Goal: Task Accomplishment & Management: Complete application form

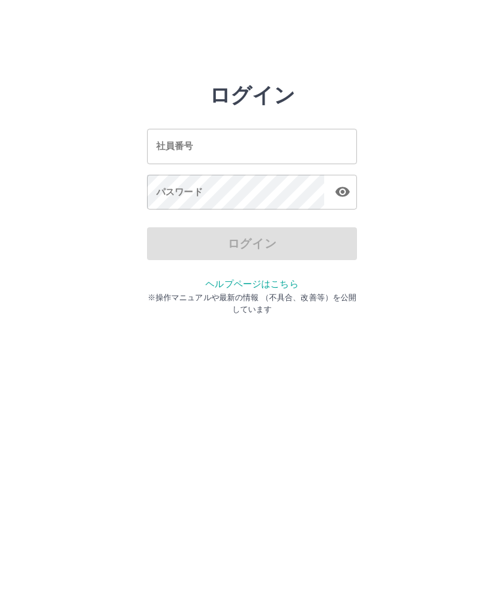
click at [177, 154] on input "社員番号" at bounding box center [252, 146] width 210 height 35
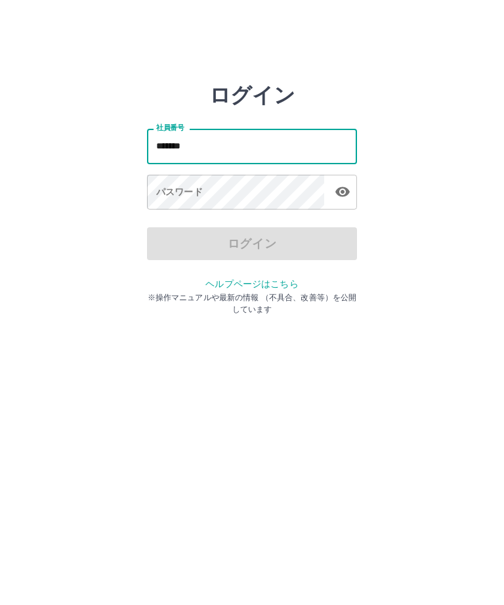
type input "*******"
click at [165, 191] on div "パスワード パスワード" at bounding box center [252, 193] width 210 height 37
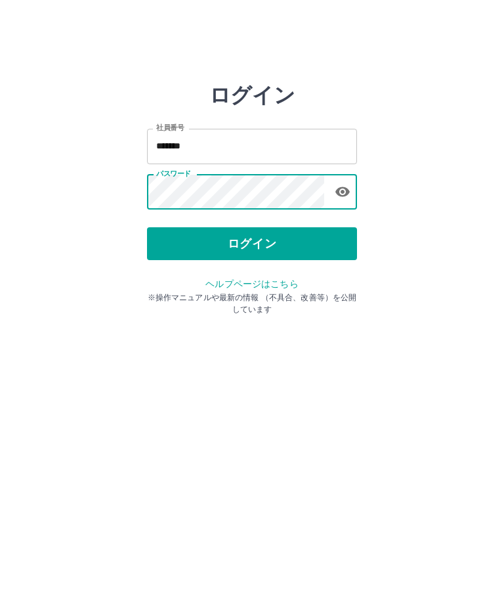
click at [253, 245] on button "ログイン" at bounding box center [252, 243] width 210 height 33
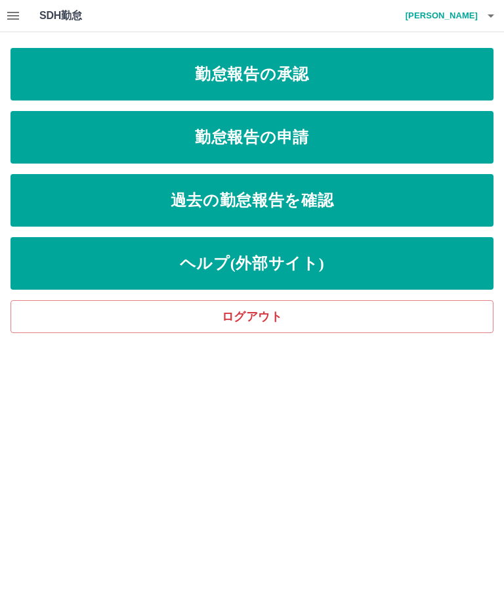
click at [315, 198] on link "過去の勤怠報告を確認" at bounding box center [252, 200] width 483 height 53
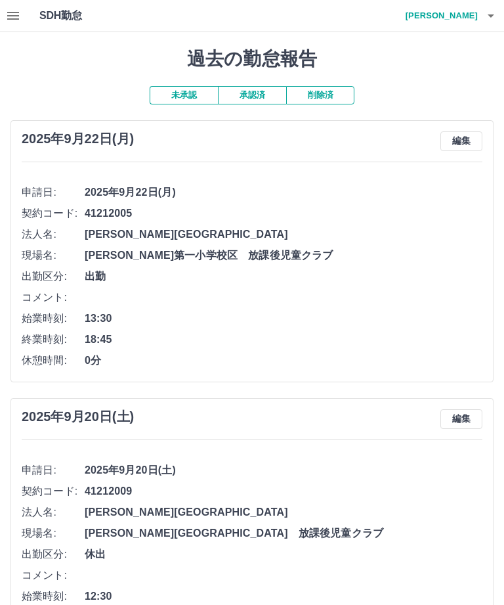
click at [10, 17] on icon "button" at bounding box center [13, 16] width 16 height 16
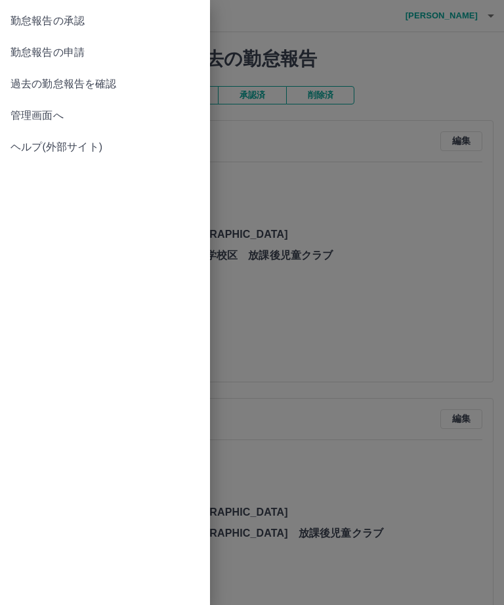
click at [66, 55] on span "勤怠報告の申請" at bounding box center [105, 53] width 189 height 16
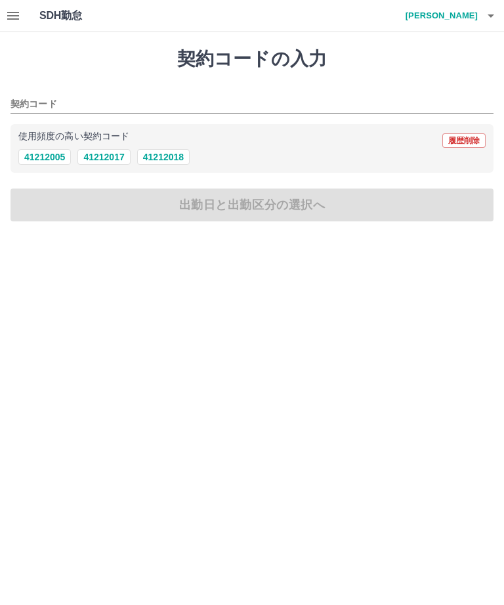
click at [28, 108] on input "契約コード" at bounding box center [243, 105] width 464 height 16
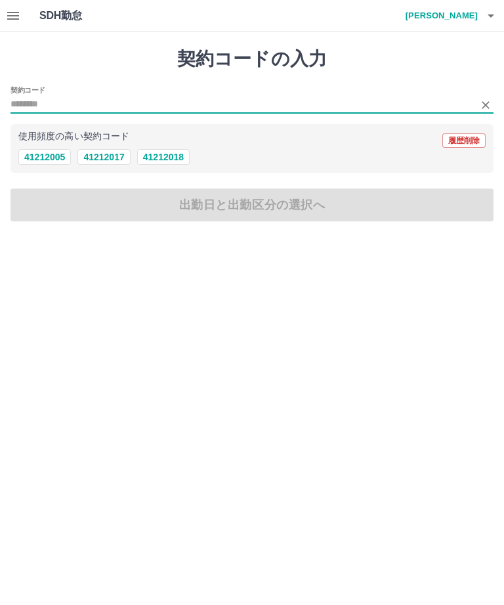
click at [54, 162] on button "41212005" at bounding box center [44, 157] width 53 height 16
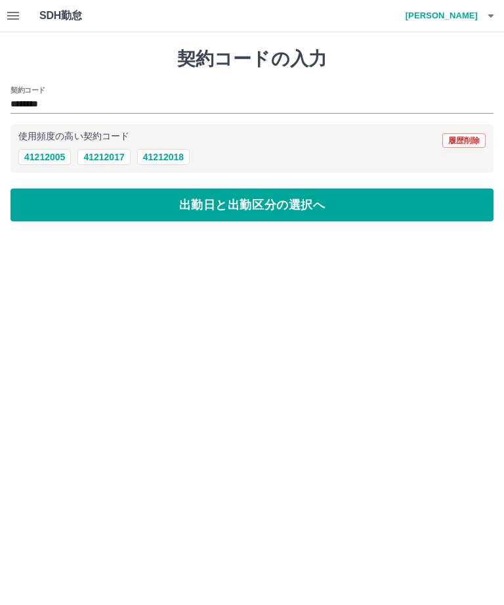
type input "********"
click at [264, 209] on button "出勤日と出勤区分の選択へ" at bounding box center [252, 204] width 483 height 33
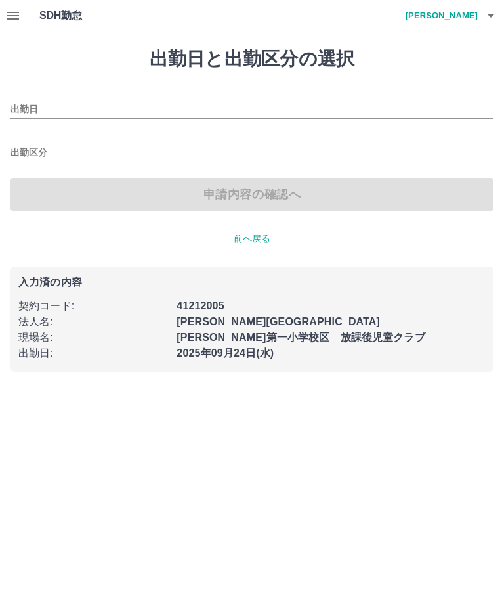
type input "**********"
click at [28, 153] on input "出勤区分" at bounding box center [252, 153] width 483 height 16
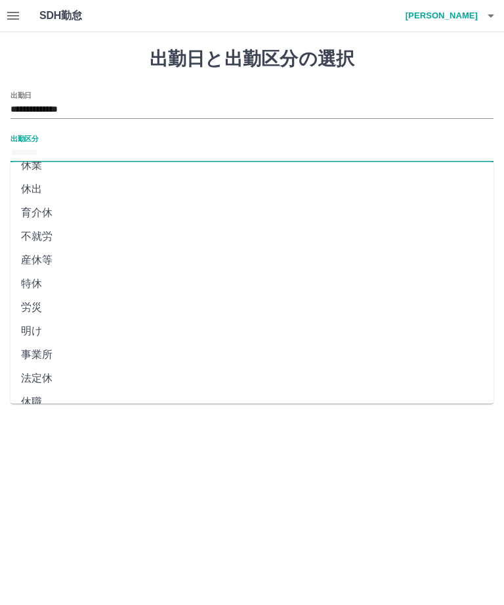
scroll to position [177, 0]
click at [43, 386] on li "法定休" at bounding box center [252, 380] width 483 height 24
type input "***"
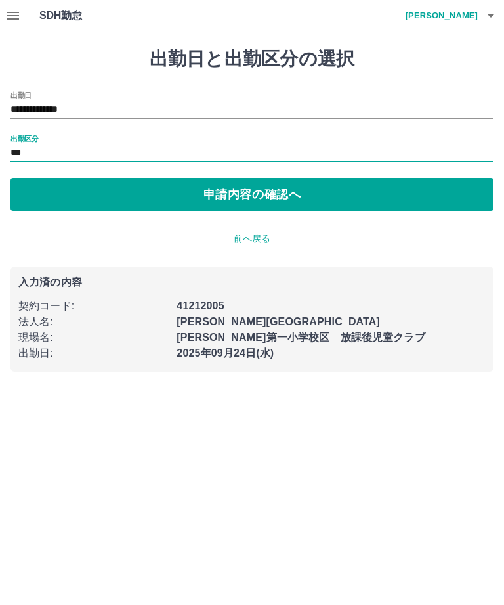
click at [68, 112] on input "**********" at bounding box center [252, 110] width 483 height 16
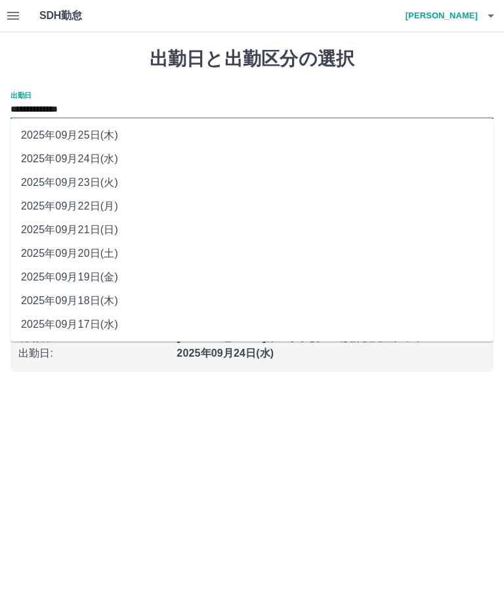
click at [81, 234] on li "2025年09月21日(日)" at bounding box center [252, 230] width 483 height 24
type input "**********"
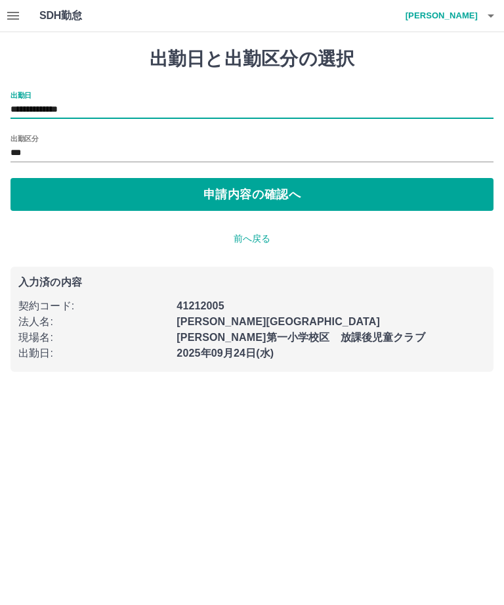
click at [291, 200] on button "申請内容の確認へ" at bounding box center [252, 194] width 483 height 33
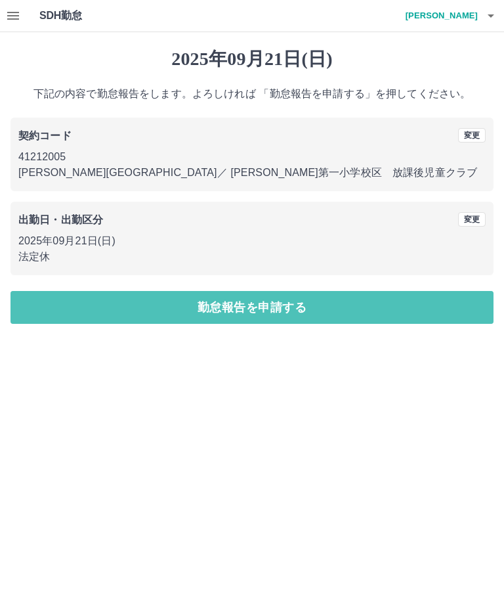
click at [307, 308] on button "勤怠報告を申請する" at bounding box center [252, 307] width 483 height 33
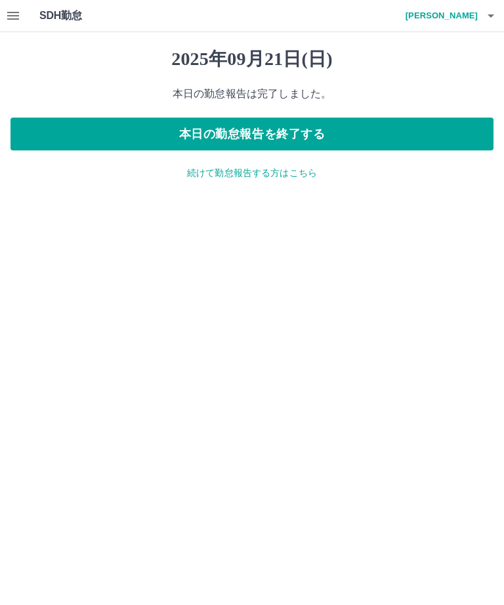
click at [5, 16] on button "button" at bounding box center [13, 16] width 26 height 32
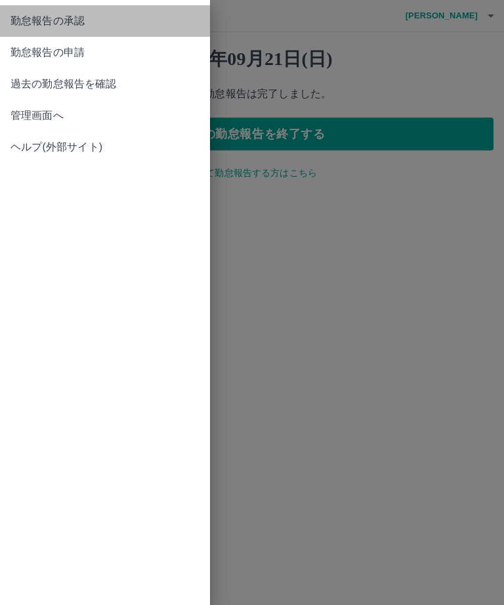
click at [72, 25] on span "勤怠報告の承認" at bounding box center [105, 21] width 189 height 16
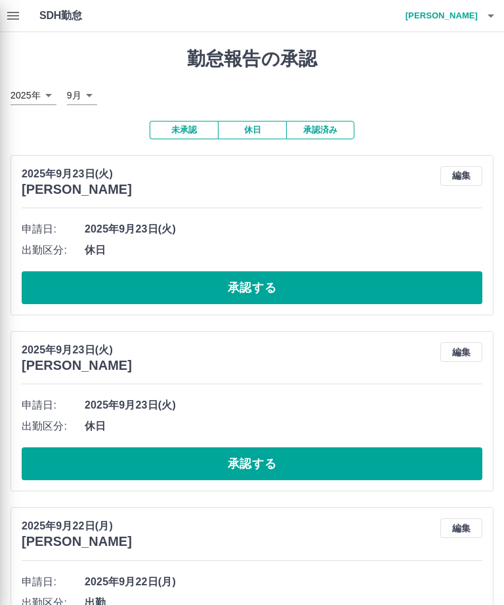
click at [266, 288] on div at bounding box center [252, 302] width 504 height 605
click at [250, 296] on div at bounding box center [252, 302] width 504 height 605
click at [260, 291] on div at bounding box center [252, 302] width 504 height 605
click at [244, 293] on div at bounding box center [252, 302] width 504 height 605
click at [256, 469] on div at bounding box center [252, 302] width 504 height 605
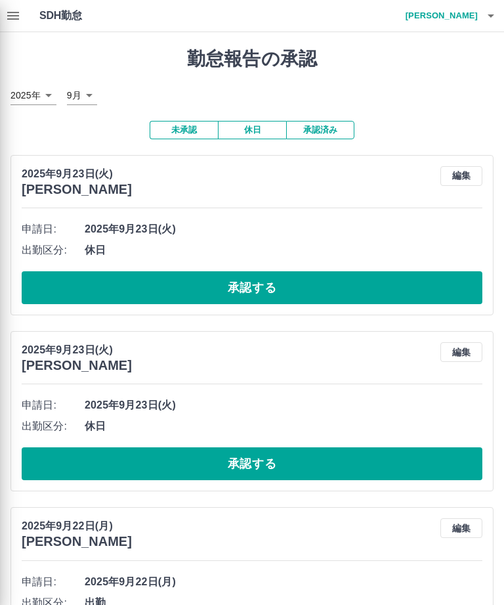
click at [6, 16] on div at bounding box center [252, 302] width 504 height 605
click at [16, 24] on div at bounding box center [252, 302] width 504 height 605
click at [463, 19] on div at bounding box center [252, 302] width 504 height 605
click at [466, 13] on div at bounding box center [252, 302] width 504 height 605
click at [468, 15] on div at bounding box center [252, 302] width 504 height 605
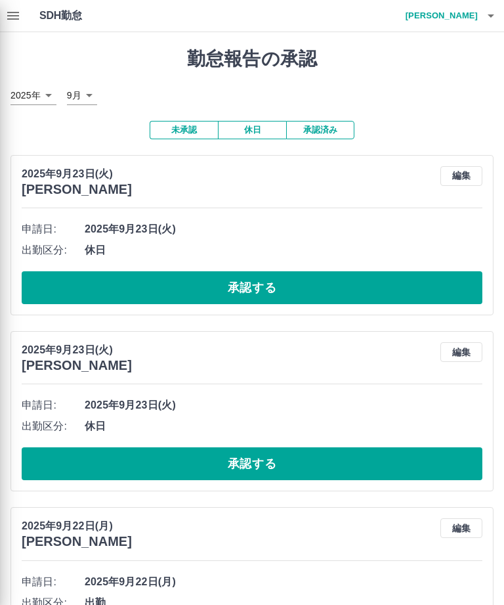
click at [453, 22] on div at bounding box center [252, 302] width 504 height 605
click at [486, 11] on div at bounding box center [252, 302] width 504 height 605
click at [496, 14] on div at bounding box center [252, 302] width 504 height 605
click at [14, 20] on div at bounding box center [252, 302] width 504 height 605
click at [11, 23] on div at bounding box center [252, 302] width 504 height 605
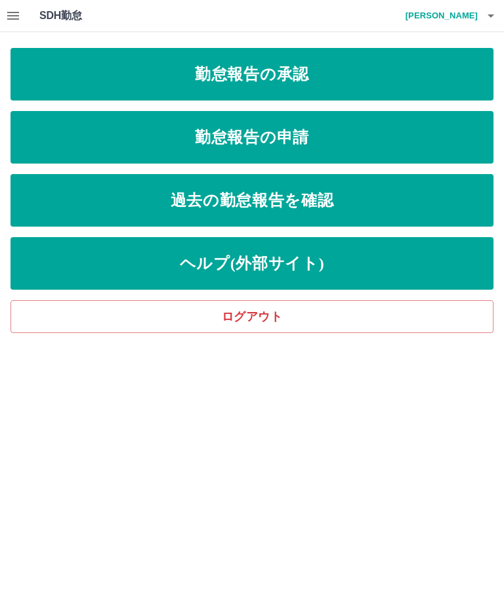
click at [282, 145] on link "勤怠報告の申請" at bounding box center [252, 137] width 483 height 53
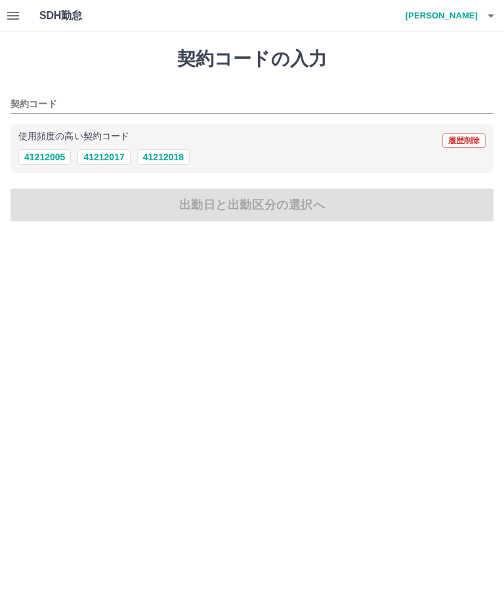
click at [50, 159] on button "41212005" at bounding box center [44, 157] width 53 height 16
type input "********"
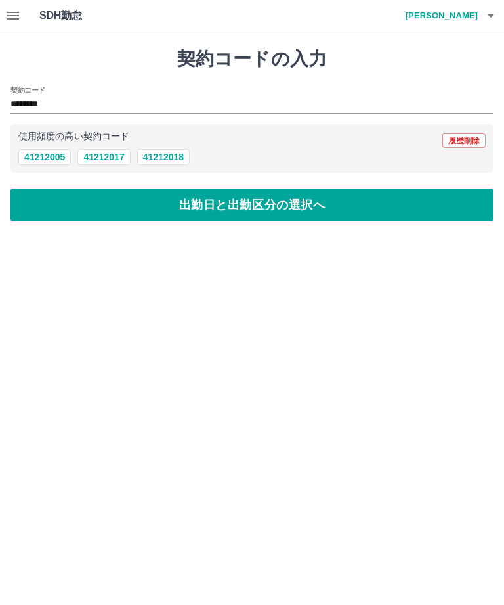
click at [265, 207] on button "出勤日と出勤区分の選択へ" at bounding box center [252, 204] width 483 height 33
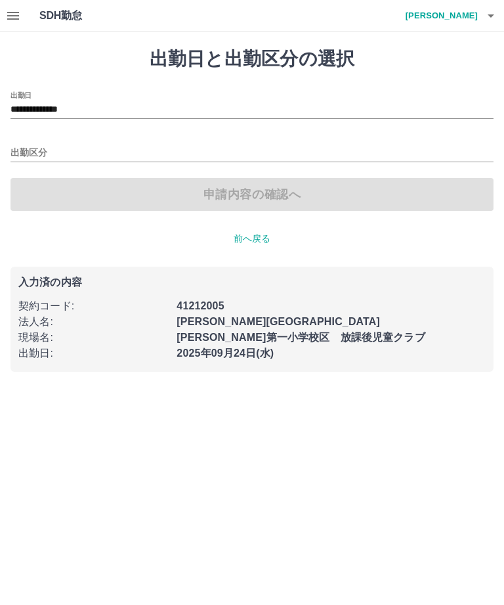
click at [62, 109] on input "**********" at bounding box center [252, 110] width 483 height 16
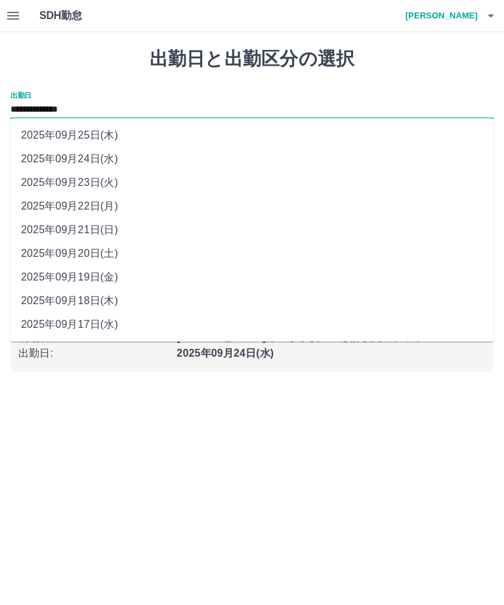
click at [104, 186] on li "2025年09月23日(火)" at bounding box center [252, 183] width 483 height 24
type input "**********"
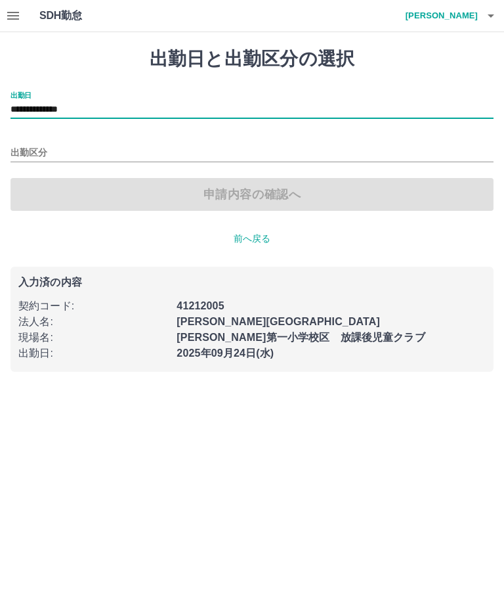
click at [31, 154] on input "出勤区分" at bounding box center [252, 153] width 483 height 16
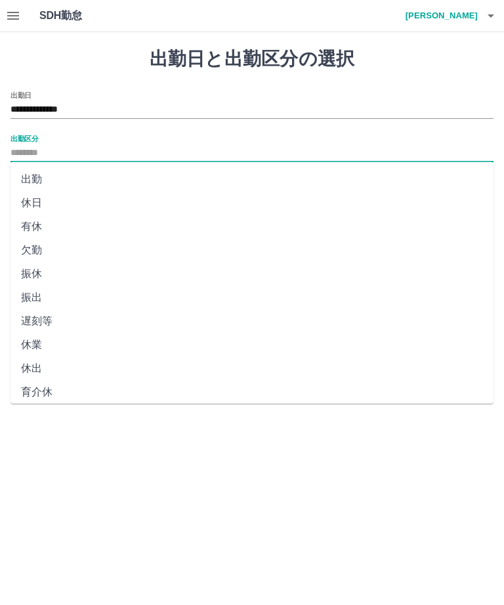
click at [36, 205] on li "休日" at bounding box center [252, 203] width 483 height 24
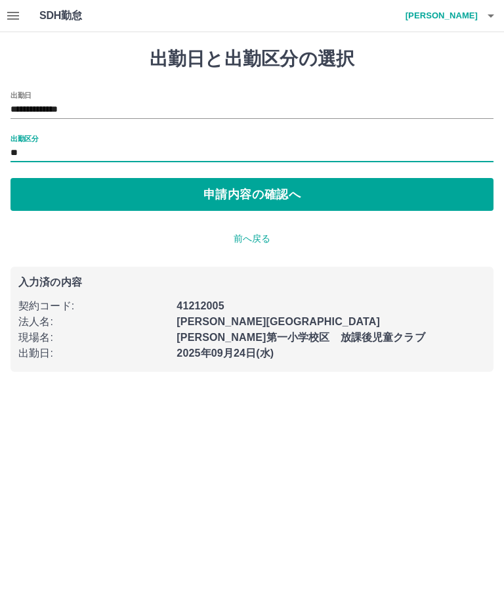
type input "**"
click at [286, 195] on button "申請内容の確認へ" at bounding box center [252, 194] width 483 height 33
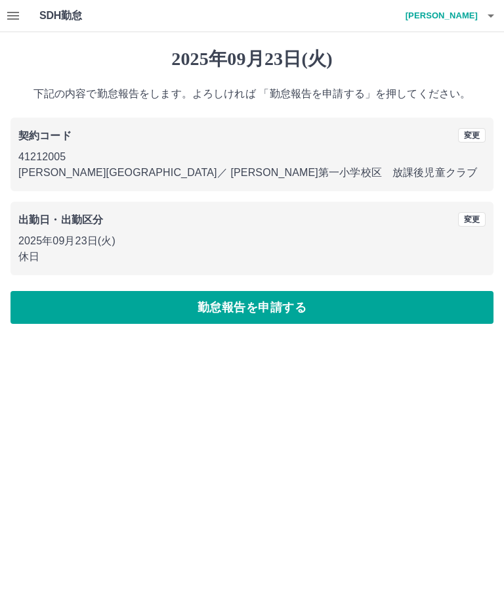
click at [295, 311] on button "勤怠報告を申請する" at bounding box center [252, 307] width 483 height 33
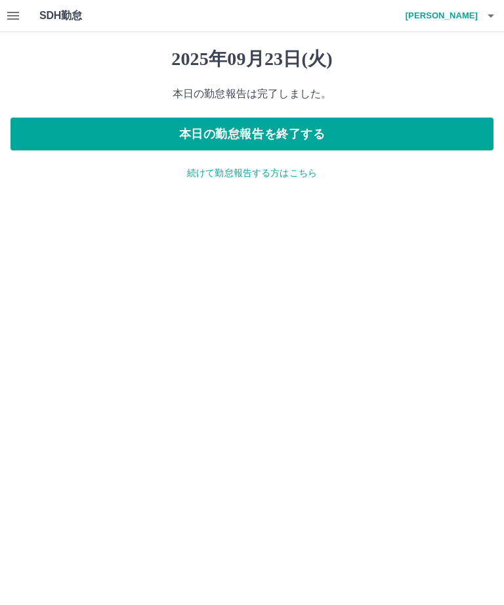
click at [16, 17] on icon "button" at bounding box center [13, 16] width 16 height 16
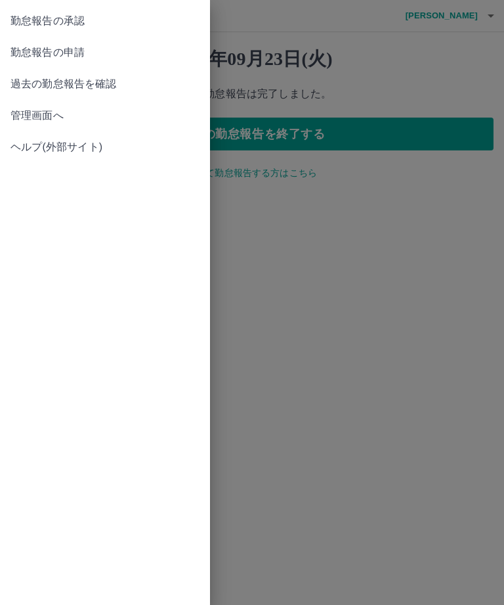
click at [73, 24] on span "勤怠報告の承認" at bounding box center [105, 21] width 189 height 16
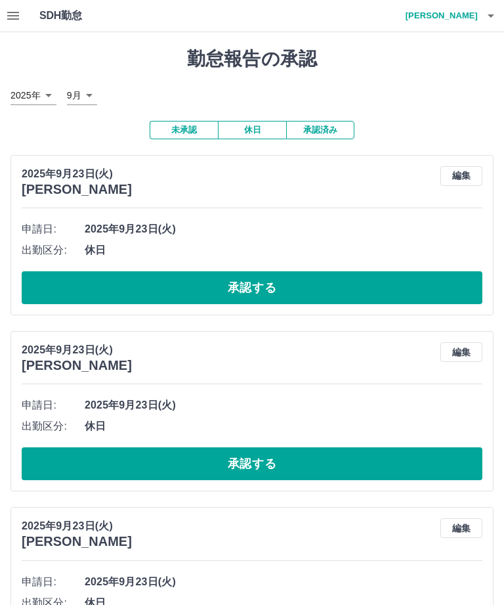
click at [267, 290] on button "承認する" at bounding box center [252, 287] width 461 height 33
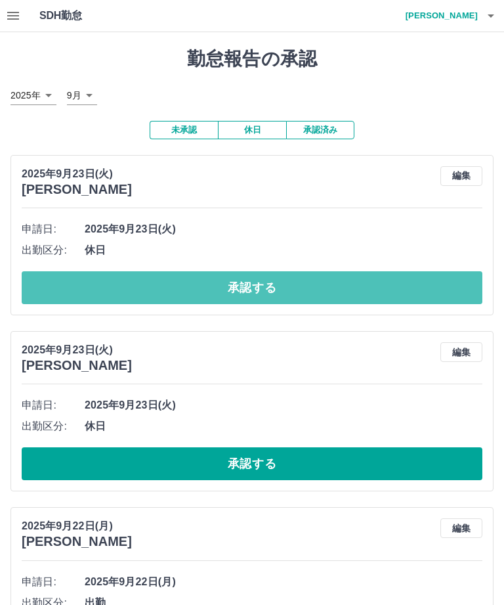
click at [265, 288] on button "承認する" at bounding box center [252, 287] width 461 height 33
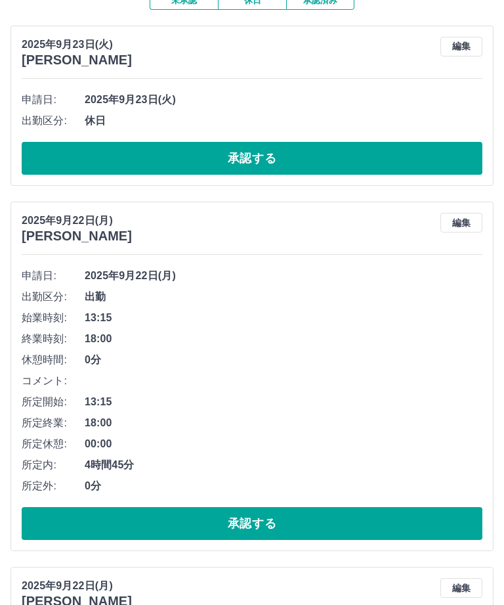
scroll to position [128, 0]
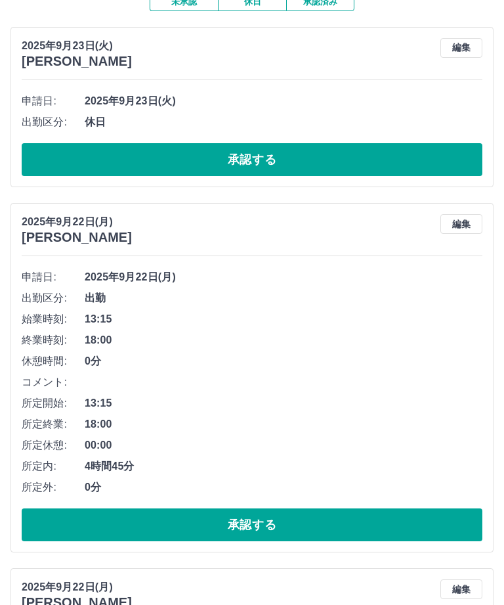
click at [265, 530] on button "承認する" at bounding box center [252, 524] width 461 height 33
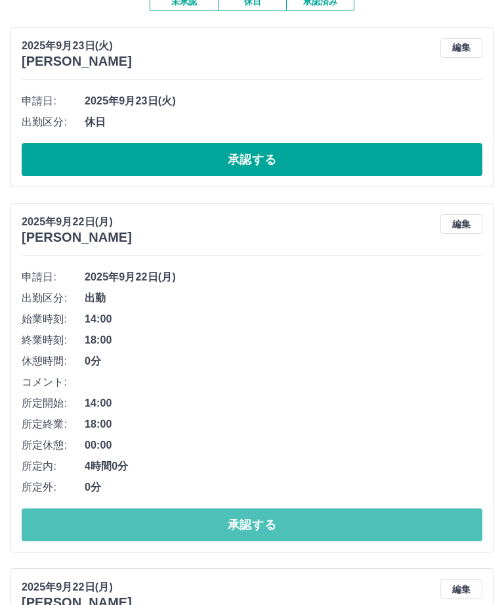
click at [274, 526] on button "承認する" at bounding box center [252, 524] width 461 height 33
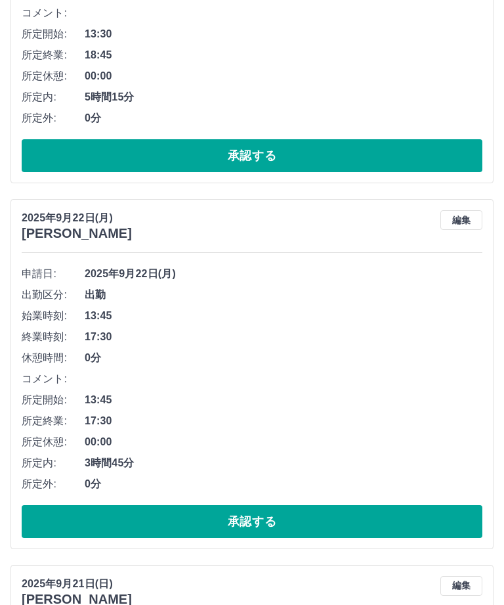
scroll to position [497, 0]
click at [263, 527] on button "承認する" at bounding box center [252, 521] width 461 height 33
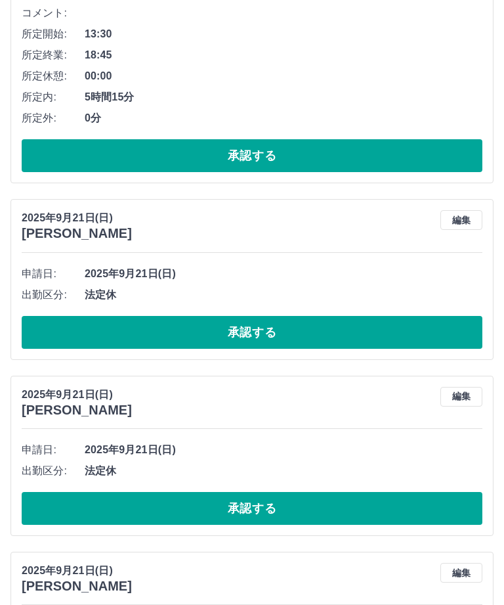
click at [271, 508] on button "承認する" at bounding box center [252, 508] width 461 height 33
click at [267, 513] on button "承認する" at bounding box center [252, 508] width 461 height 33
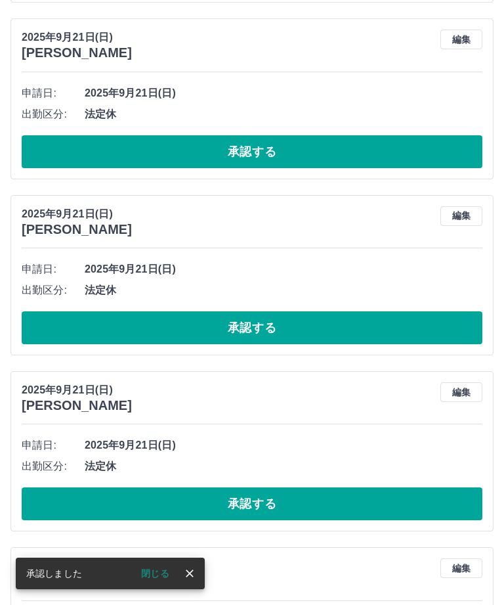
scroll to position [678, 0]
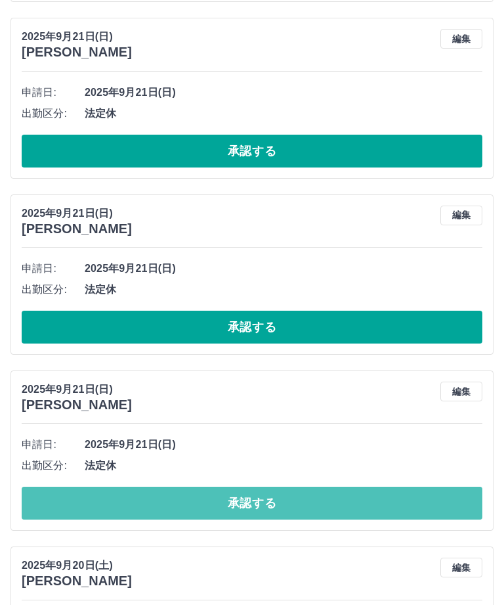
click at [272, 508] on button "承認する" at bounding box center [252, 503] width 461 height 33
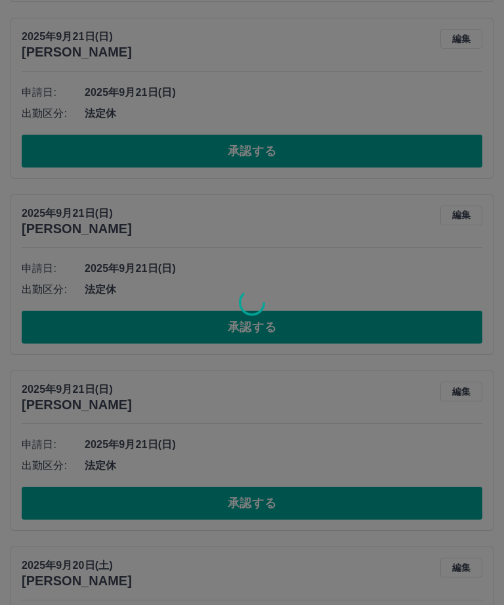
scroll to position [678, 0]
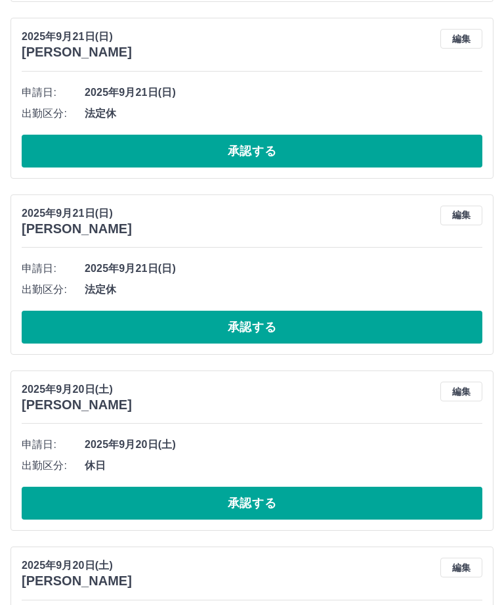
click at [274, 508] on button "承認する" at bounding box center [252, 503] width 461 height 33
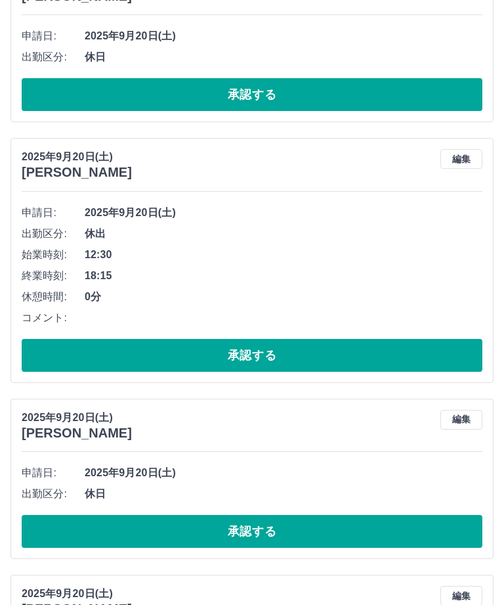
scroll to position [1089, 0]
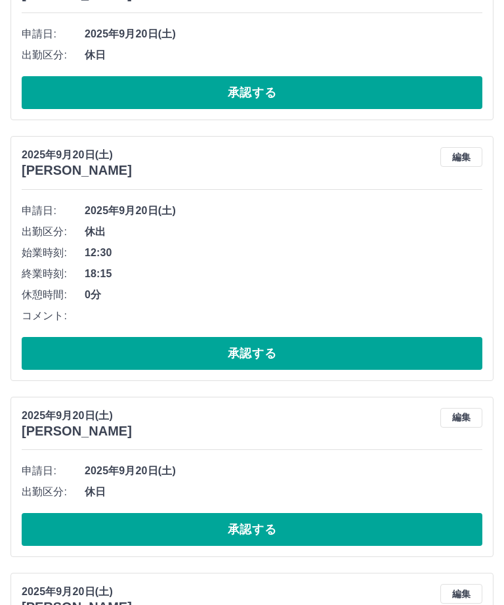
click at [471, 154] on button "編集" at bounding box center [462, 157] width 42 height 20
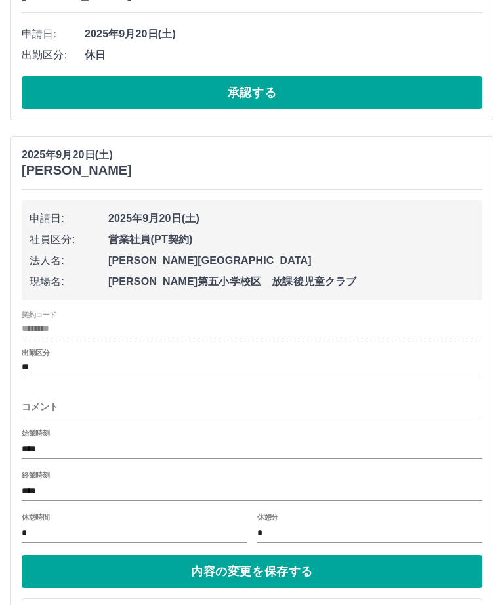
click at [271, 604] on button "キャンセル" at bounding box center [252, 614] width 461 height 33
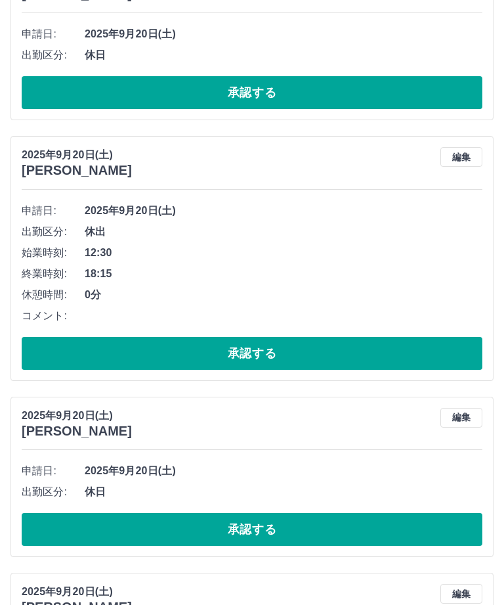
click at [272, 532] on button "承認する" at bounding box center [252, 529] width 461 height 33
click at [271, 536] on button "承認する" at bounding box center [252, 529] width 461 height 33
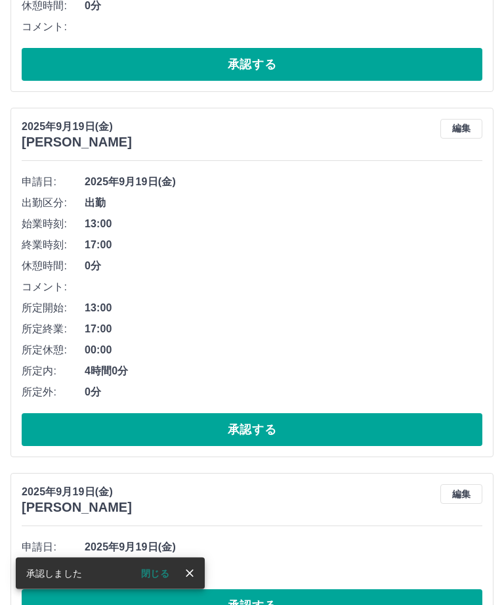
scroll to position [1378, 0]
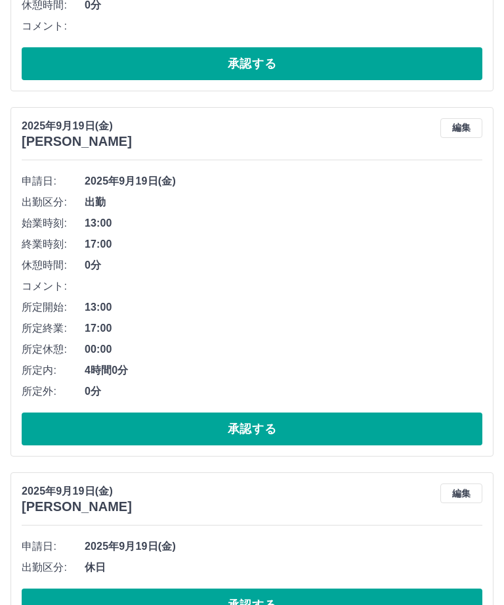
click at [274, 431] on button "承認する" at bounding box center [252, 428] width 461 height 33
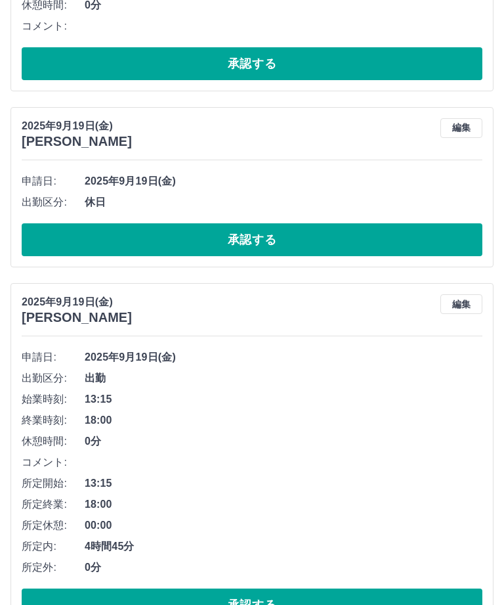
click at [273, 236] on button "承認する" at bounding box center [252, 239] width 461 height 33
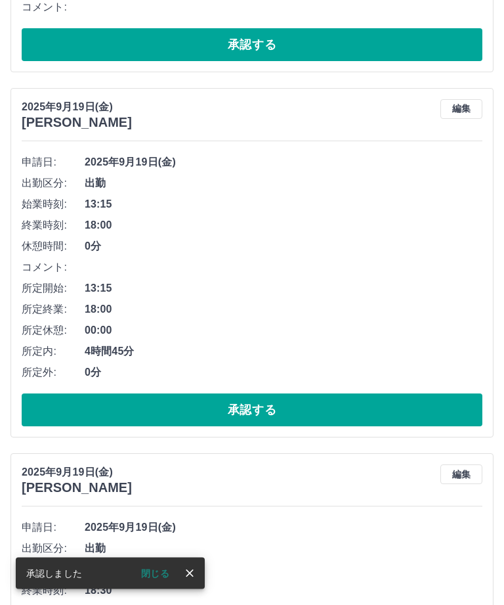
scroll to position [1397, 0]
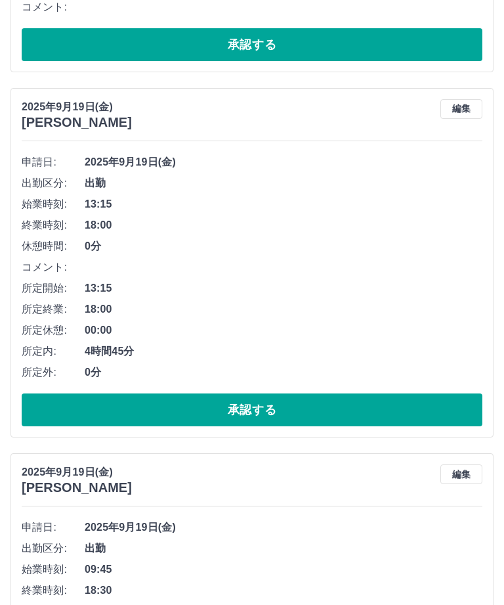
click at [284, 407] on button "承認する" at bounding box center [252, 409] width 461 height 33
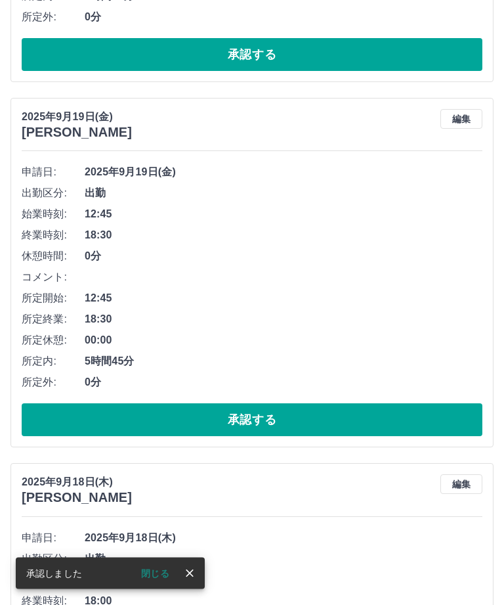
scroll to position [1753, 0]
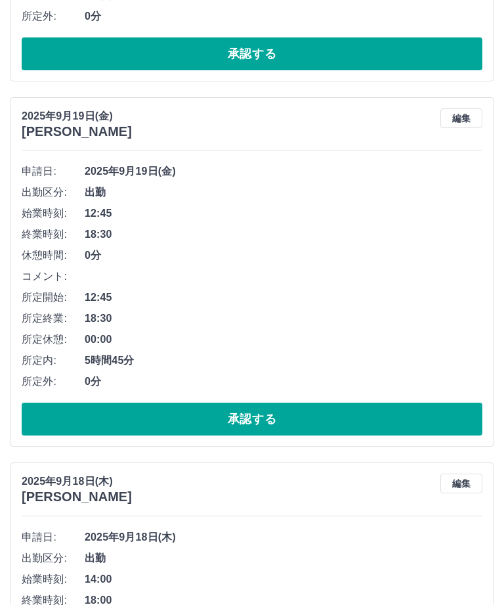
click at [274, 420] on button "承認する" at bounding box center [252, 418] width 461 height 33
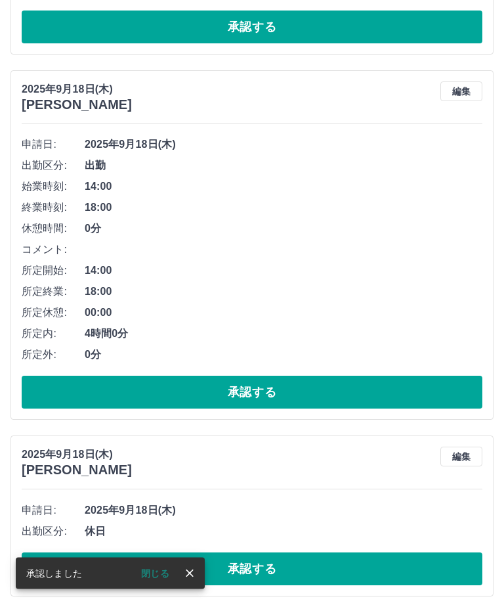
scroll to position [1780, 0]
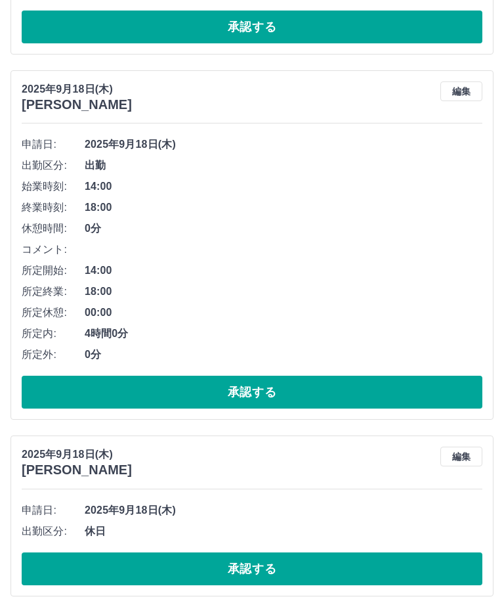
click at [282, 391] on button "承認する" at bounding box center [252, 392] width 461 height 33
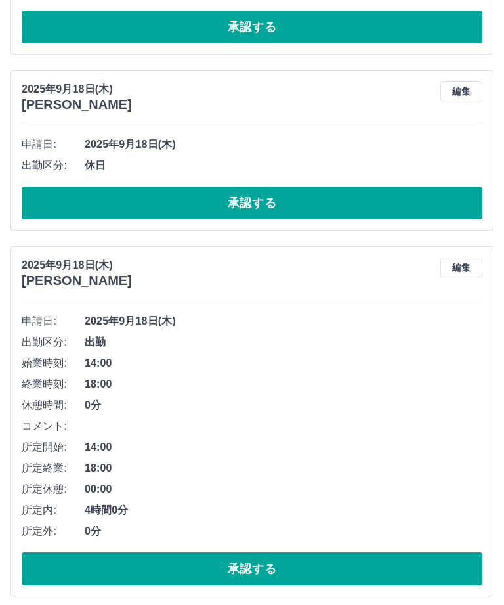
click at [285, 569] on button "承認する" at bounding box center [252, 568] width 461 height 33
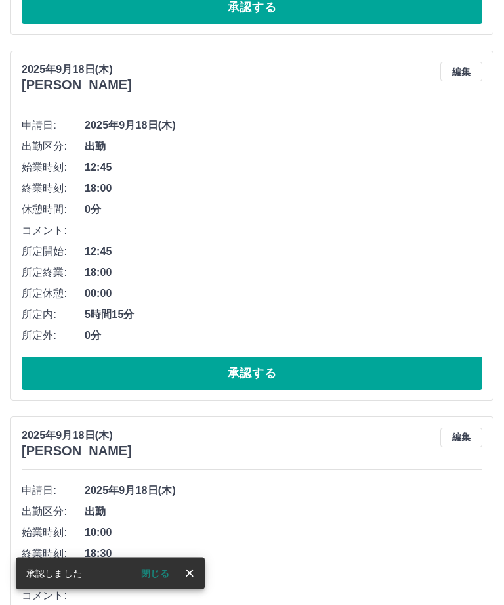
scroll to position [1976, 0]
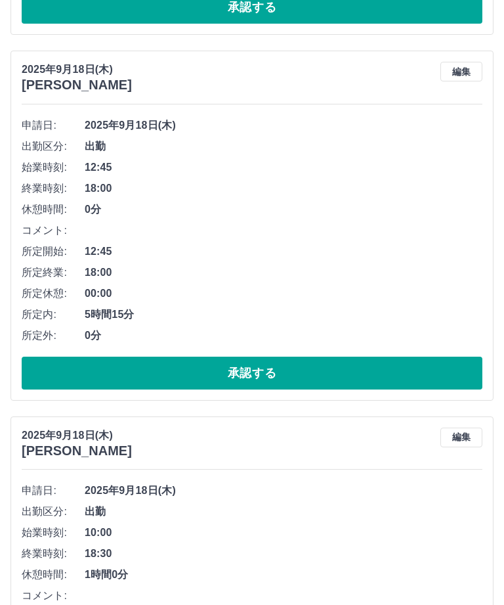
click at [271, 380] on button "承認する" at bounding box center [252, 373] width 461 height 33
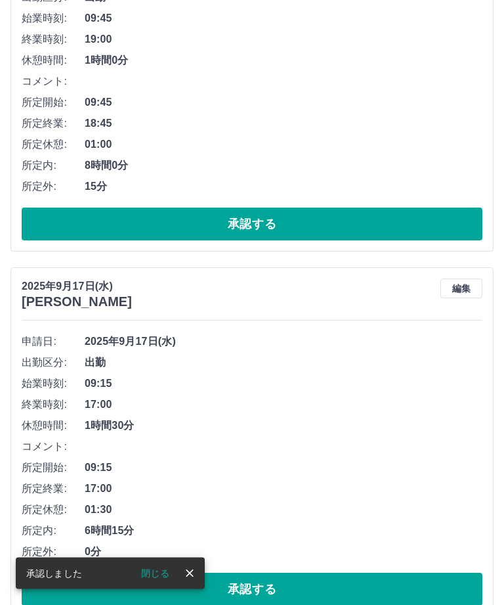
scroll to position [2491, 0]
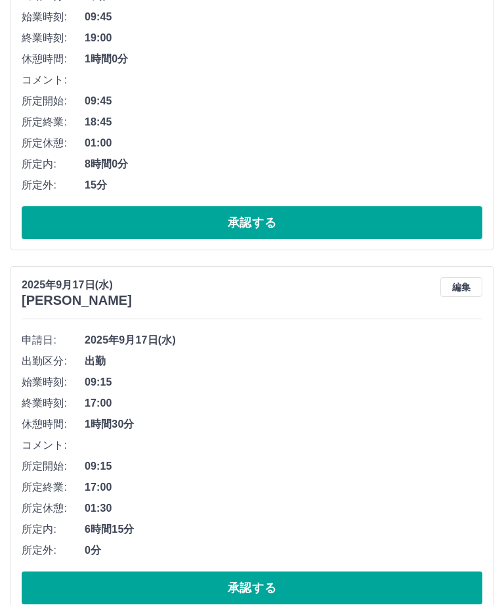
click at [270, 592] on button "承認する" at bounding box center [252, 587] width 461 height 33
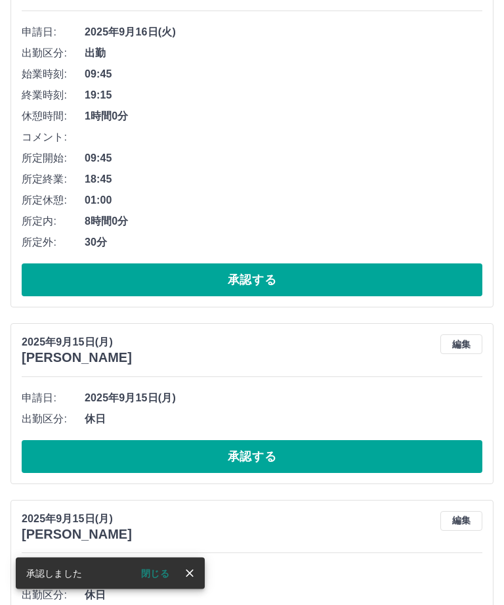
scroll to position [2843, 0]
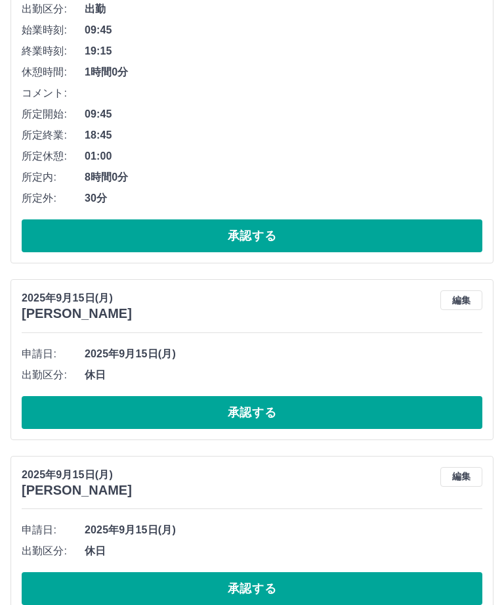
click at [272, 412] on button "承認する" at bounding box center [252, 412] width 461 height 33
click at [276, 413] on button "承認する" at bounding box center [252, 412] width 461 height 33
click at [278, 582] on button "承認する" at bounding box center [252, 588] width 461 height 33
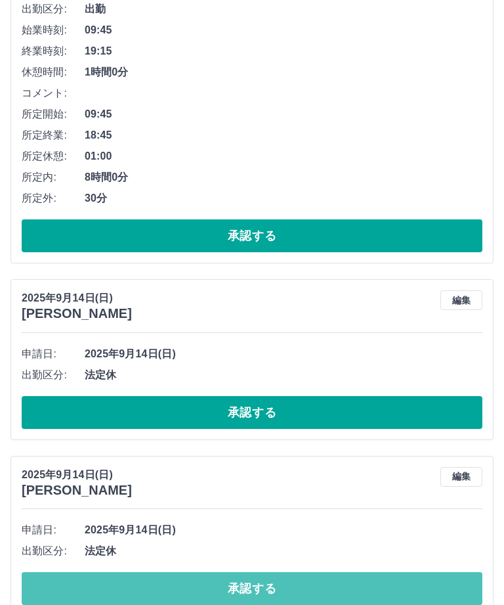
click at [283, 586] on button "承認する" at bounding box center [252, 588] width 461 height 33
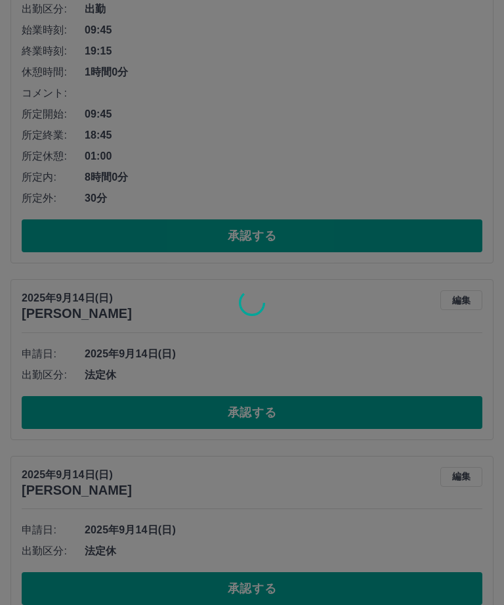
click at [276, 588] on div at bounding box center [252, 302] width 504 height 605
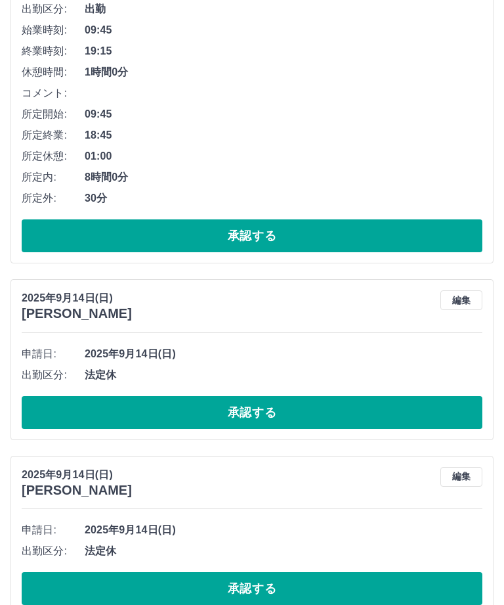
click at [280, 585] on button "承認する" at bounding box center [252, 588] width 461 height 33
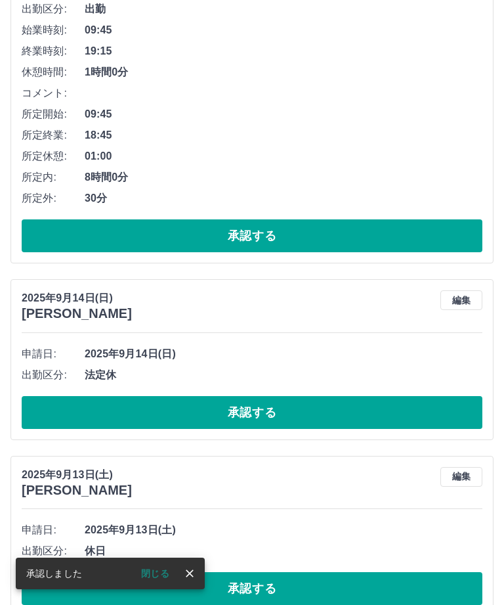
click at [158, 583] on button "閉じる" at bounding box center [155, 573] width 49 height 20
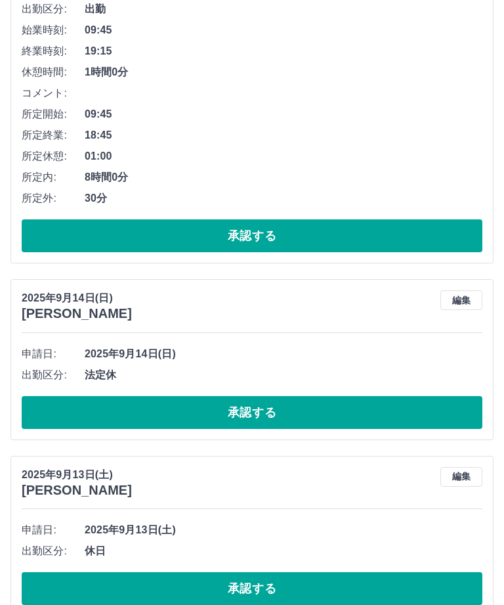
click at [278, 587] on button "承認する" at bounding box center [252, 588] width 461 height 33
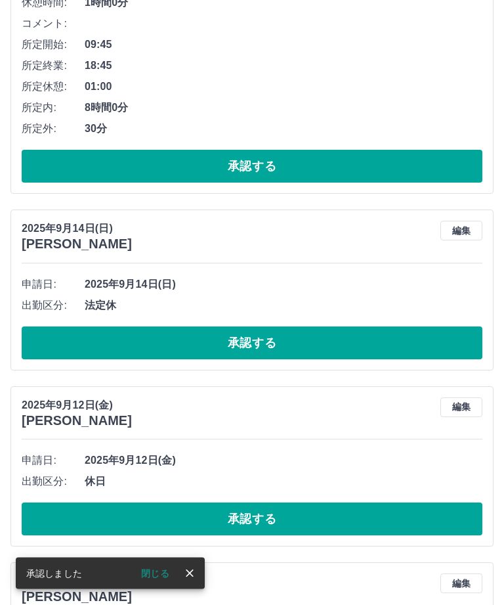
scroll to position [2911, 0]
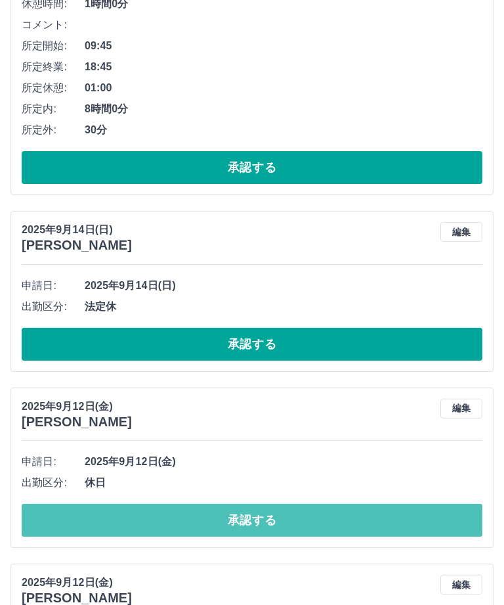
click at [276, 518] on button "承認する" at bounding box center [252, 520] width 461 height 33
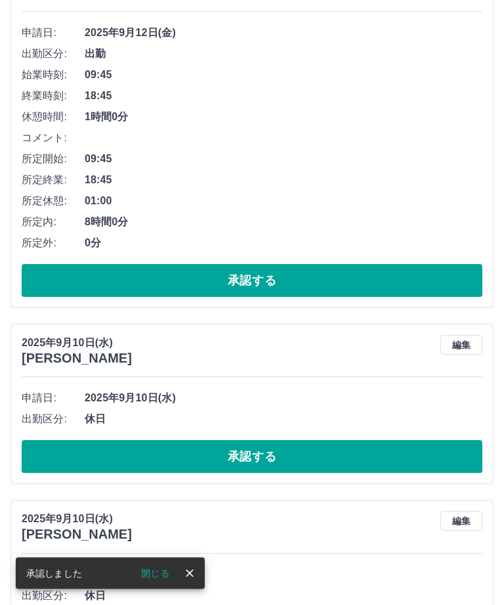
scroll to position [3341, 0]
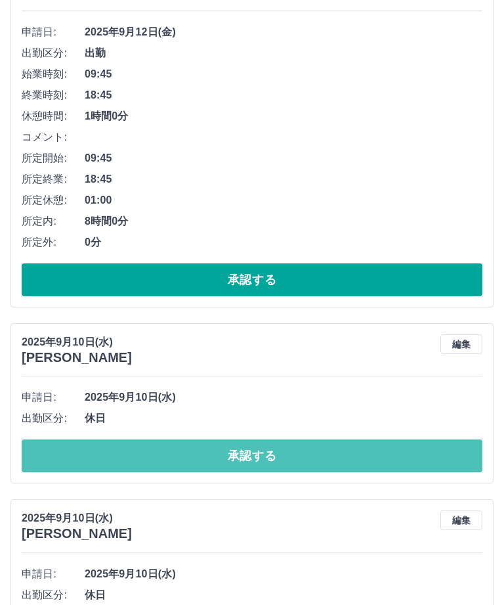
click at [274, 456] on button "承認する" at bounding box center [252, 455] width 461 height 33
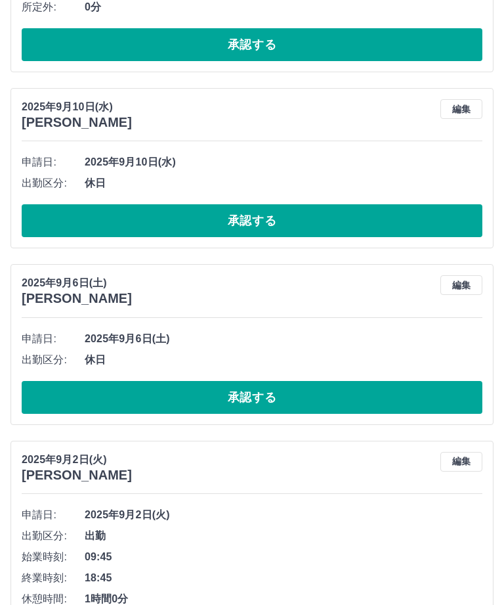
scroll to position [3573, 0]
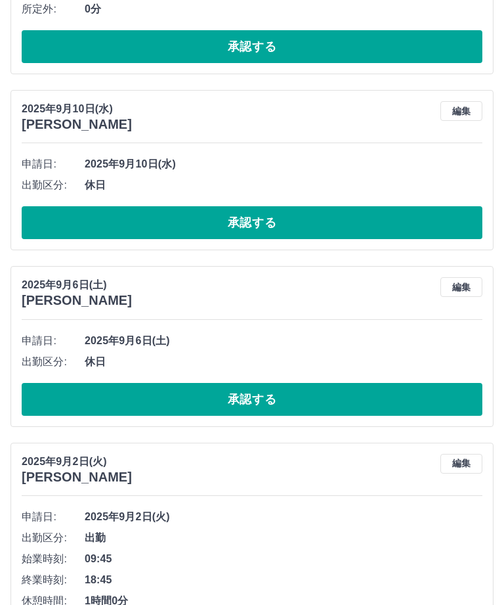
click at [467, 110] on button "編集" at bounding box center [462, 112] width 42 height 20
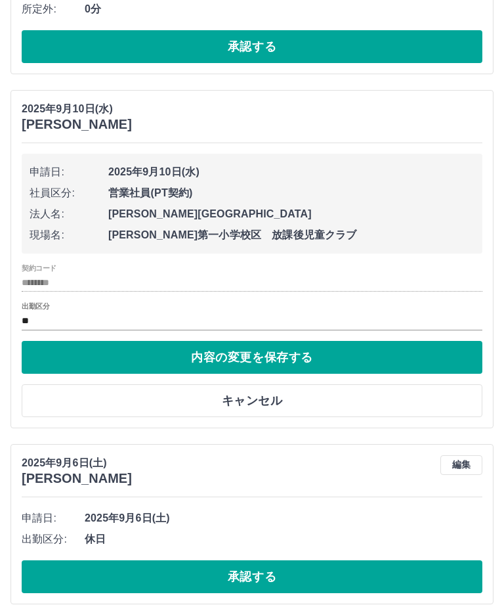
click at [34, 314] on input "**" at bounding box center [252, 321] width 461 height 16
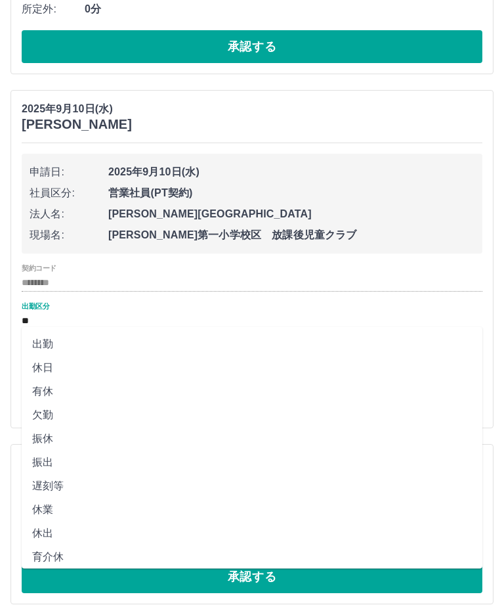
click at [43, 351] on li "出勤" at bounding box center [252, 344] width 461 height 24
type input "**"
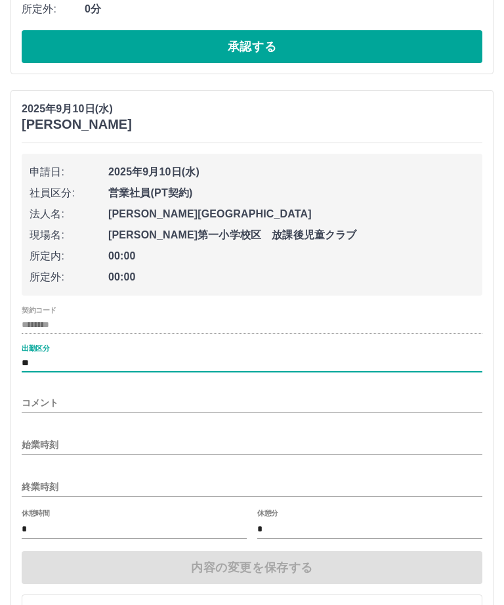
click at [45, 445] on input "始業時刻" at bounding box center [252, 444] width 461 height 19
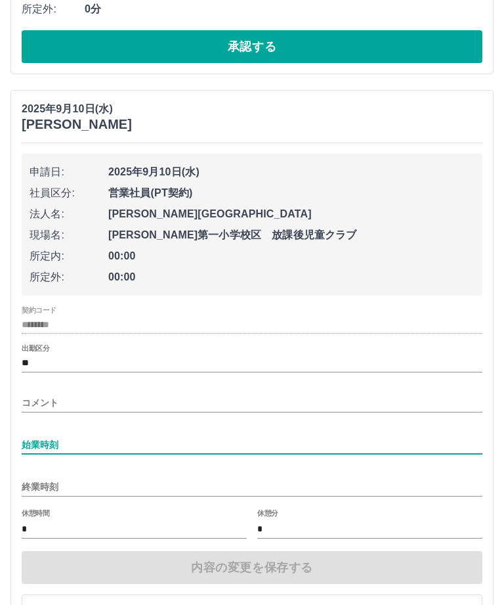
scroll to position [3607, 0]
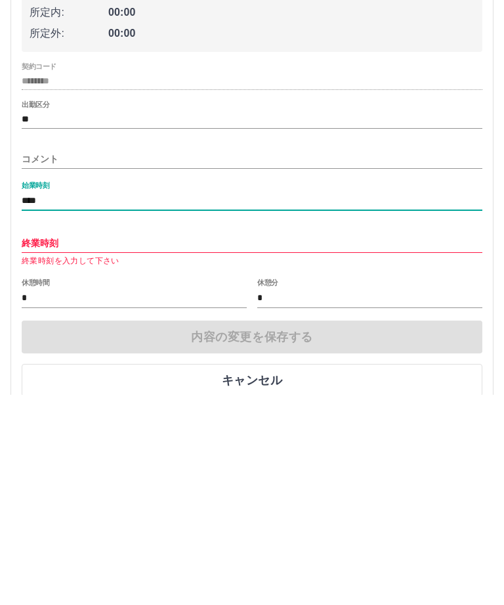
type input "****"
click at [41, 444] on input "終業時刻" at bounding box center [252, 453] width 461 height 19
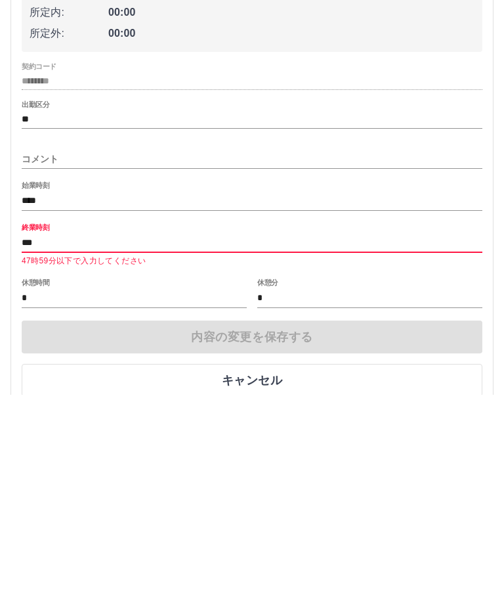
type input "****"
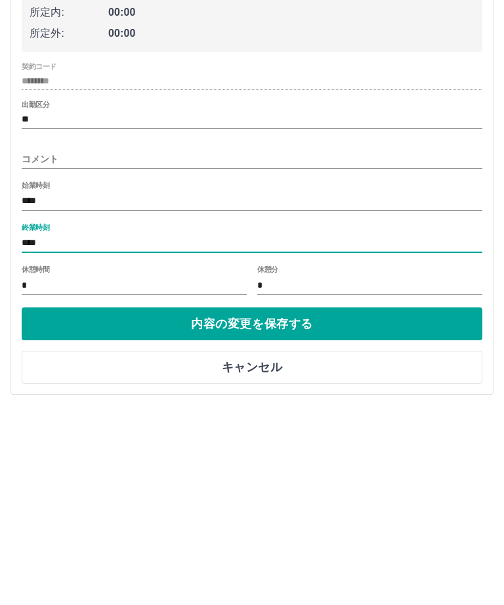
click at [280, 517] on button "内容の変更を保存する" at bounding box center [252, 533] width 461 height 33
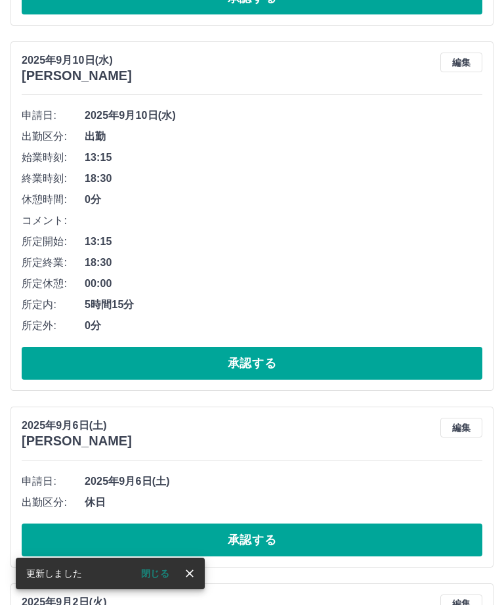
scroll to position [3621, 0]
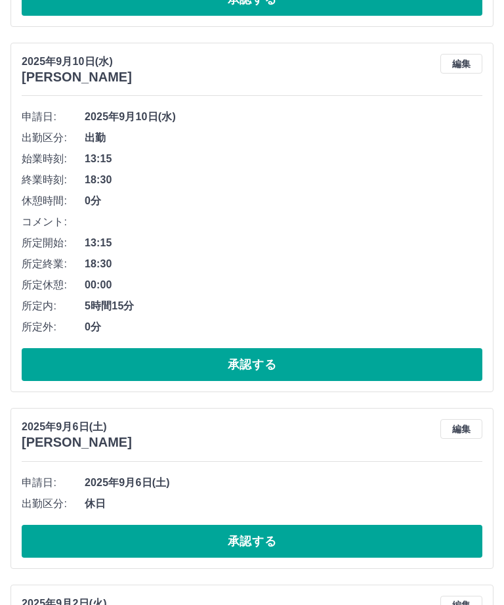
click at [271, 365] on button "承認する" at bounding box center [252, 364] width 461 height 33
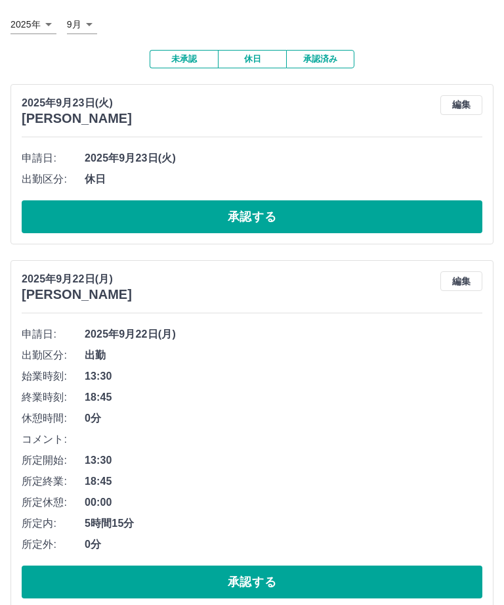
scroll to position [0, 0]
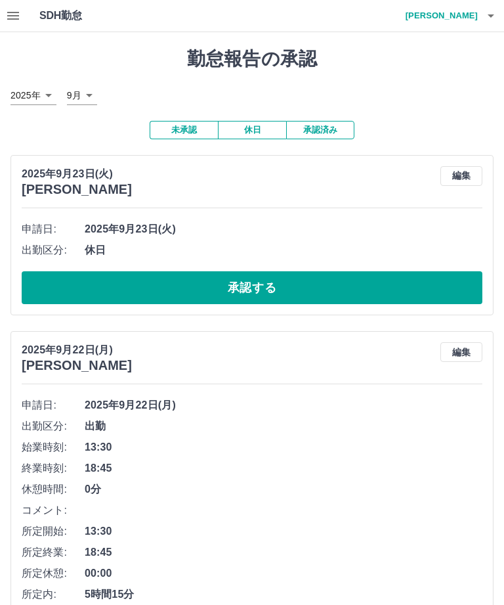
click at [481, 15] on button "button" at bounding box center [491, 16] width 26 height 32
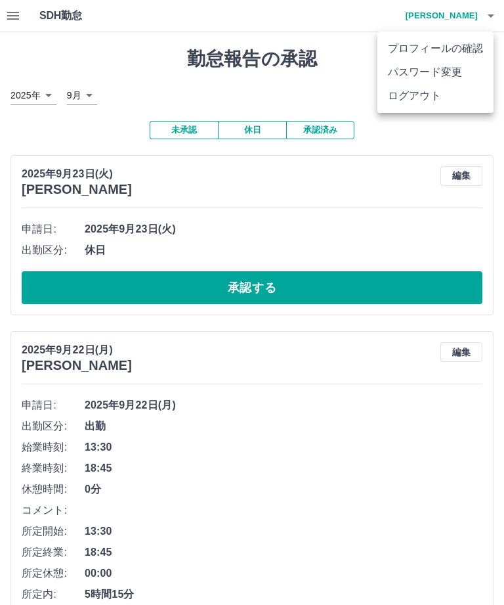
click at [425, 99] on li "ログアウト" at bounding box center [436, 96] width 116 height 24
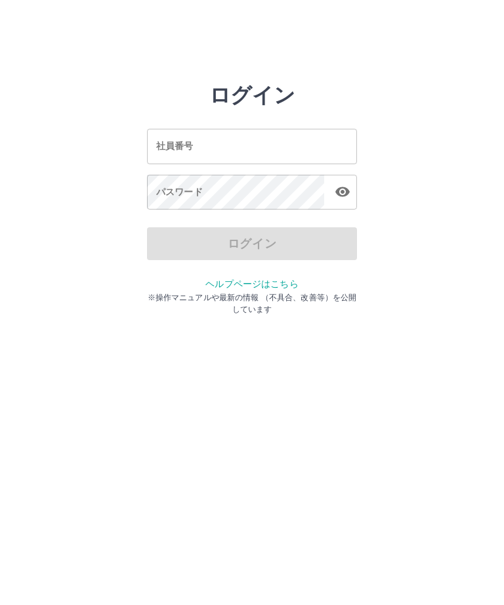
click at [293, 146] on input "社員番号" at bounding box center [252, 146] width 210 height 35
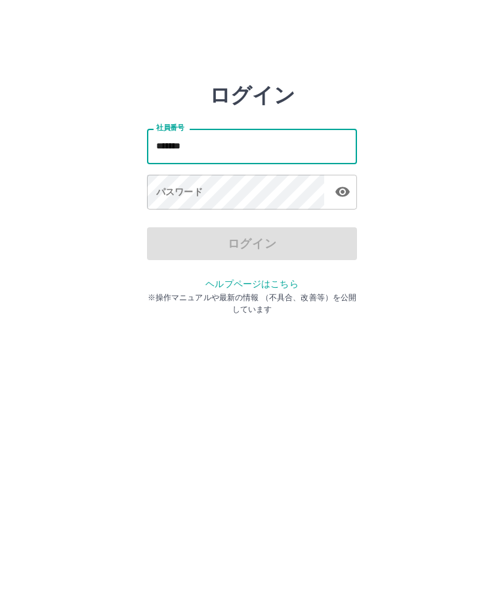
type input "*******"
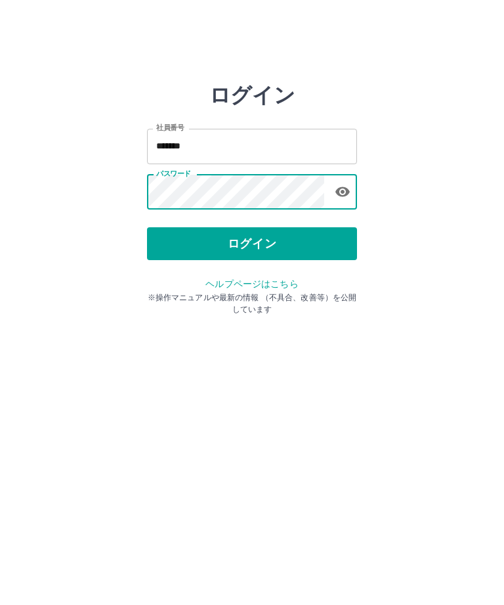
click at [244, 246] on button "ログイン" at bounding box center [252, 243] width 210 height 33
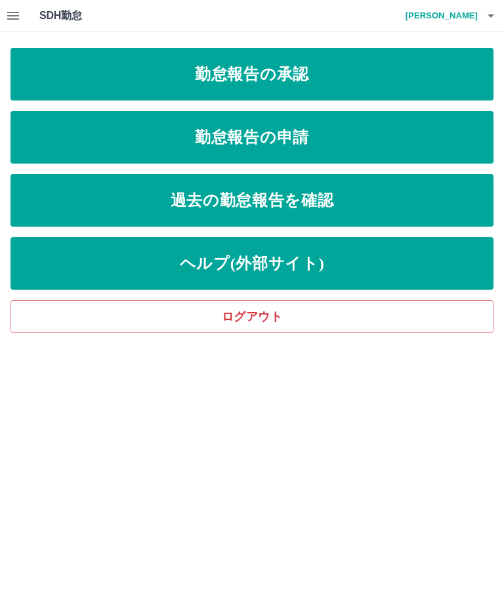
click at [385, 139] on link "勤怠報告の申請" at bounding box center [252, 137] width 483 height 53
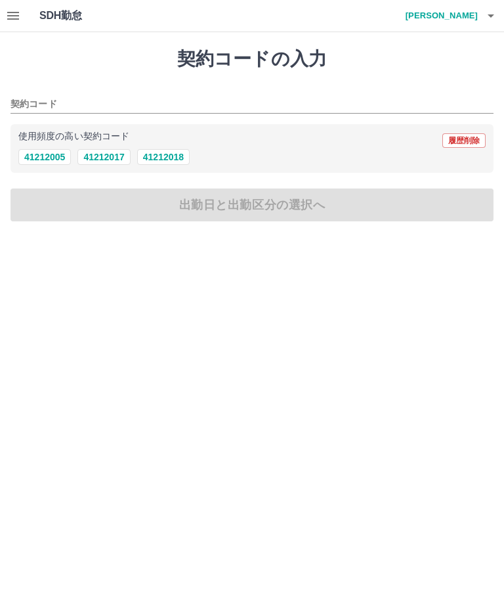
click at [37, 163] on button "41212005" at bounding box center [44, 157] width 53 height 16
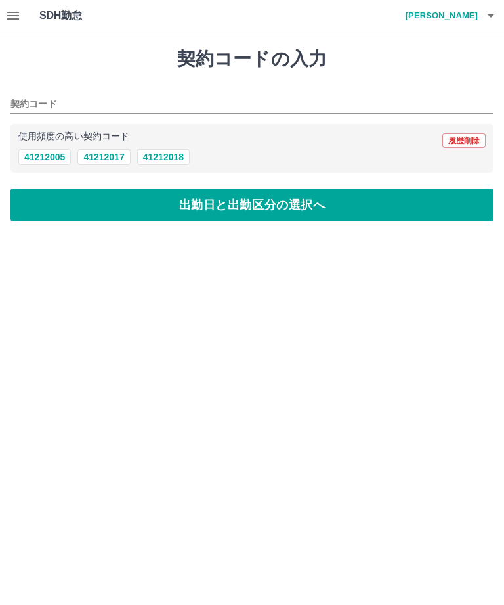
type input "********"
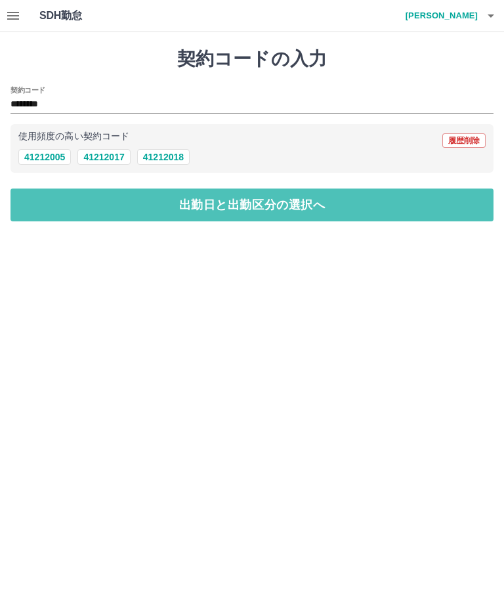
click at [296, 200] on button "出勤日と出勤区分の選択へ" at bounding box center [252, 204] width 483 height 33
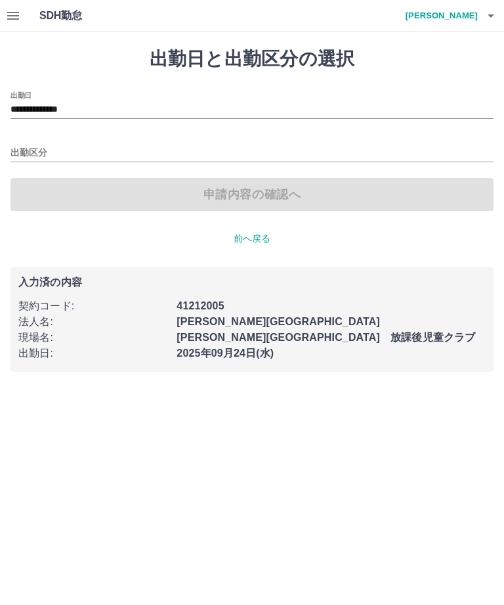
click at [122, 102] on input "**********" at bounding box center [252, 110] width 483 height 16
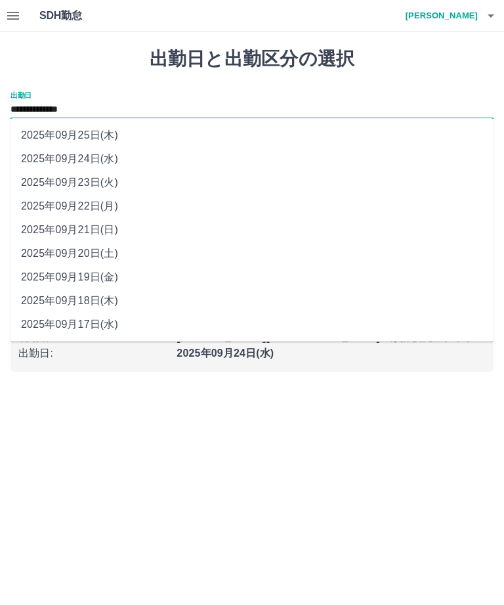
click at [141, 184] on li "2025年09月23日(火)" at bounding box center [252, 183] width 483 height 24
type input "**********"
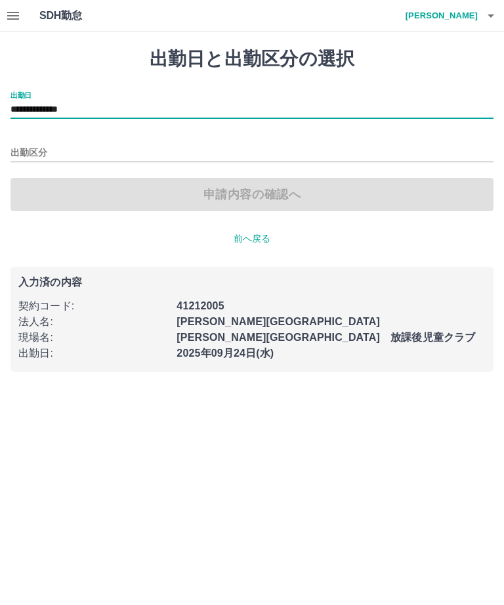
click at [92, 145] on input "出勤区分" at bounding box center [252, 153] width 483 height 16
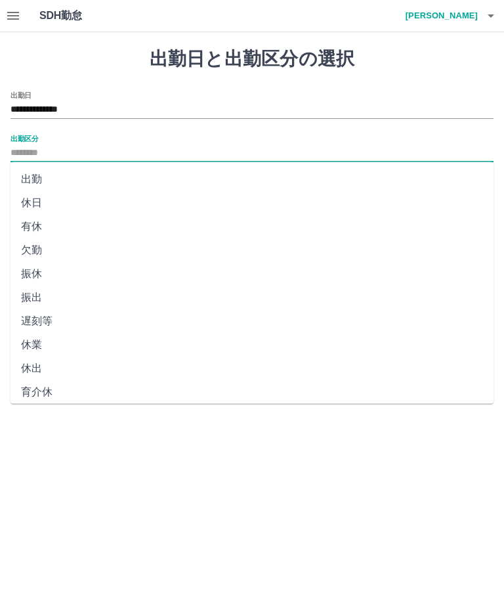
click at [80, 195] on li "休日" at bounding box center [252, 203] width 483 height 24
type input "**"
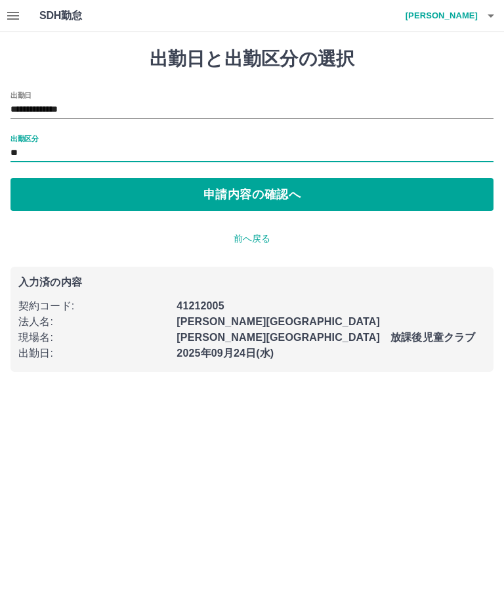
click at [346, 188] on button "申請内容の確認へ" at bounding box center [252, 194] width 483 height 33
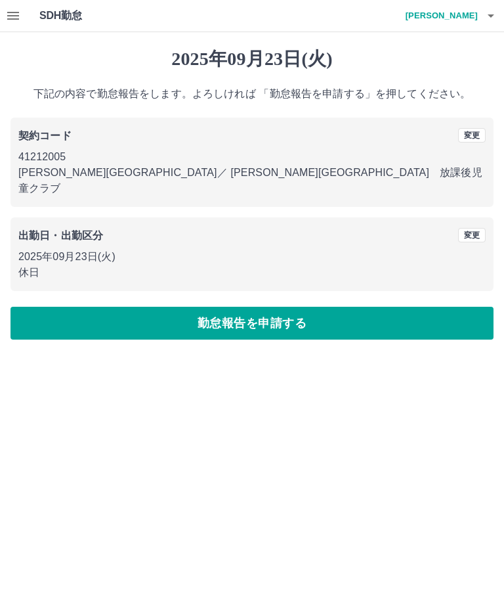
click at [362, 307] on button "勤怠報告を申請する" at bounding box center [252, 323] width 483 height 33
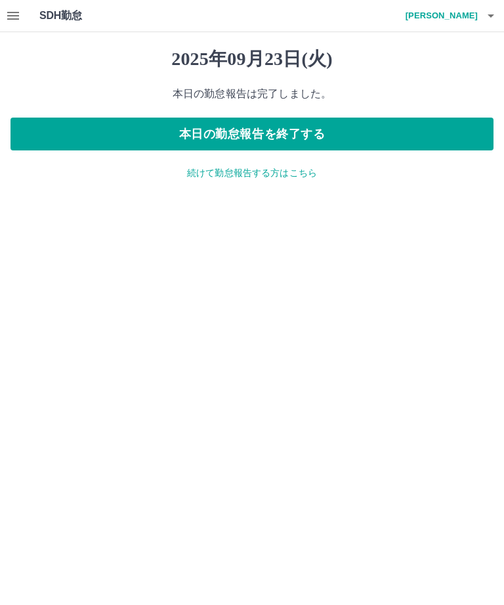
click at [372, 125] on button "本日の勤怠報告を終了する" at bounding box center [252, 134] width 483 height 33
